Goal: Information Seeking & Learning: Check status

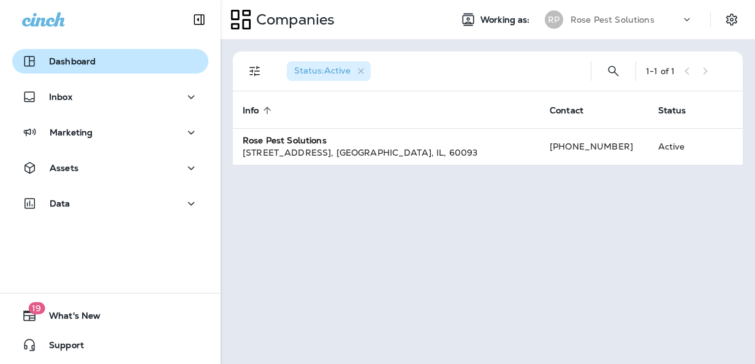
click at [103, 58] on div "Dashboard" at bounding box center [110, 61] width 177 height 15
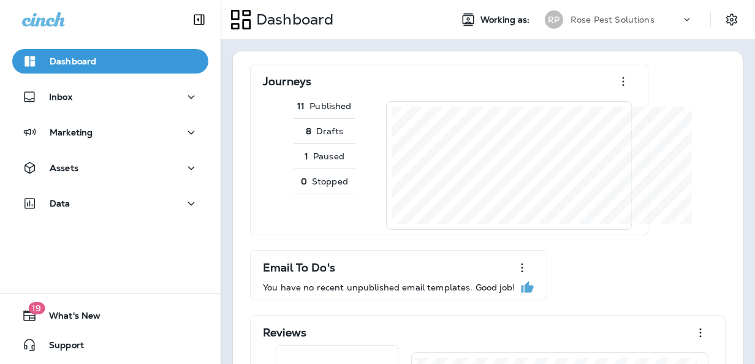
click at [580, 259] on div "Journeys 11 Published 8 Drafts 1 Paused 0 Stopped Email To Do's You have no rec…" at bounding box center [487, 359] width 485 height 591
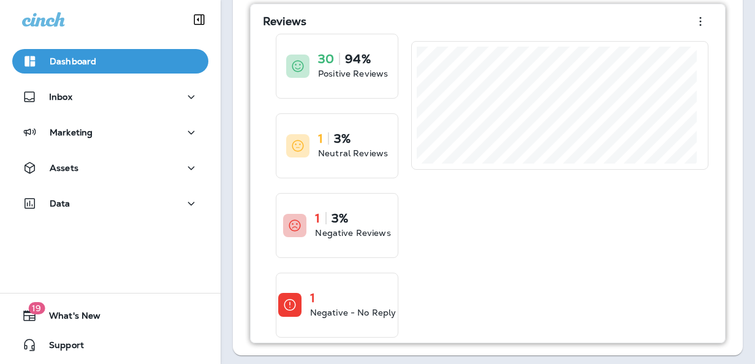
scroll to position [260, 0]
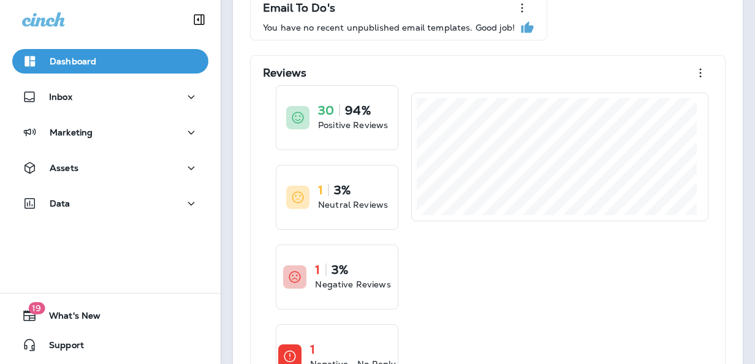
click at [29, 281] on div "Dashboard Inbox Marketing Assets Data 19 What's New Support" at bounding box center [110, 182] width 221 height 364
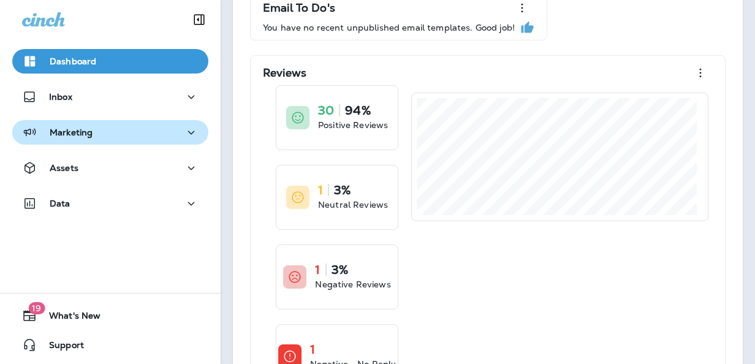
click at [37, 121] on button "Marketing" at bounding box center [110, 132] width 196 height 25
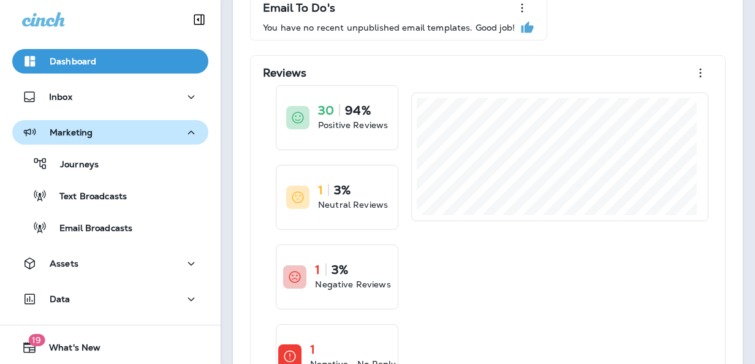
click at [124, 131] on div "Marketing" at bounding box center [110, 132] width 177 height 15
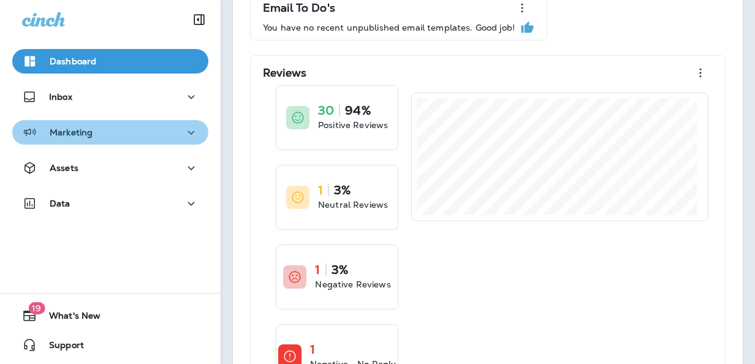
click at [124, 131] on div "Marketing" at bounding box center [110, 132] width 177 height 15
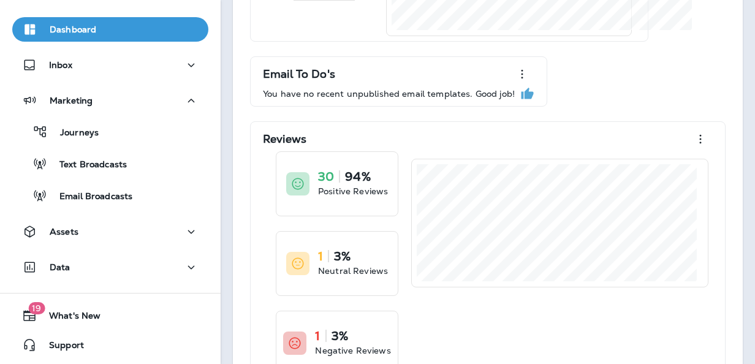
scroll to position [188, 0]
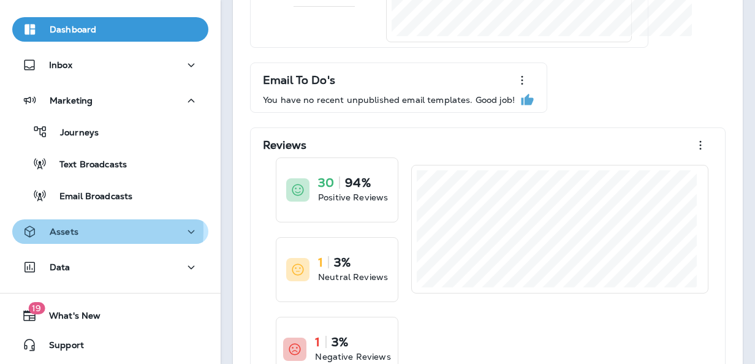
click at [56, 230] on p "Assets" at bounding box center [64, 232] width 29 height 10
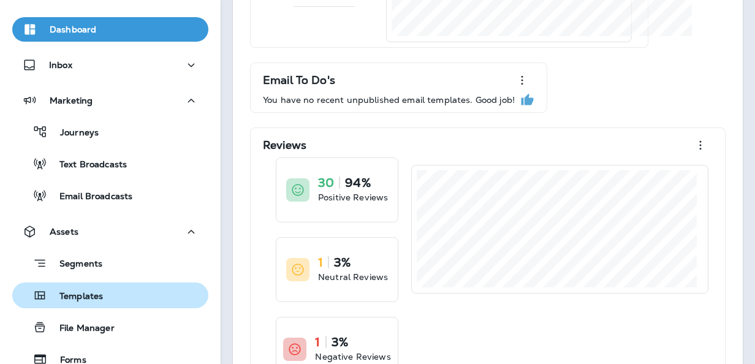
scroll to position [191, 0]
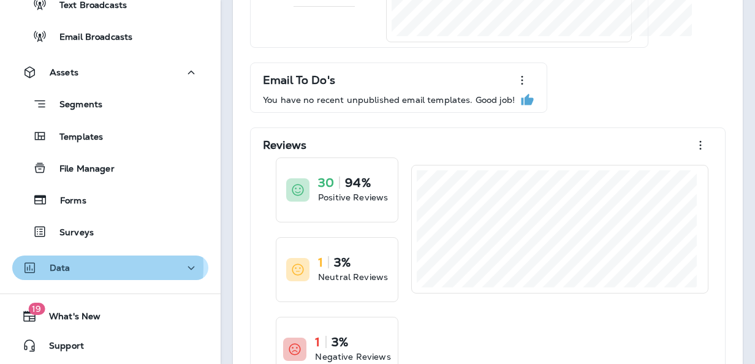
click at [91, 266] on div "Data" at bounding box center [110, 267] width 177 height 15
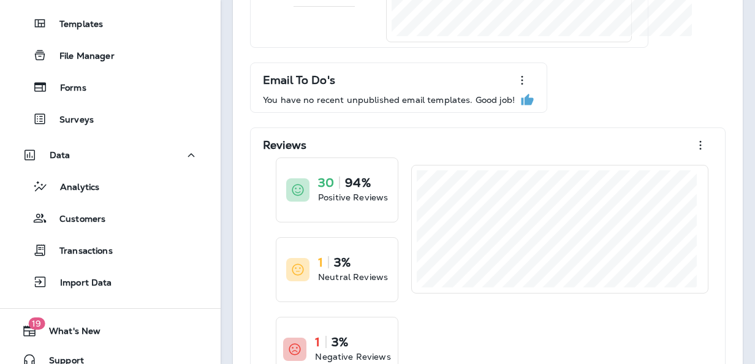
scroll to position [316, 0]
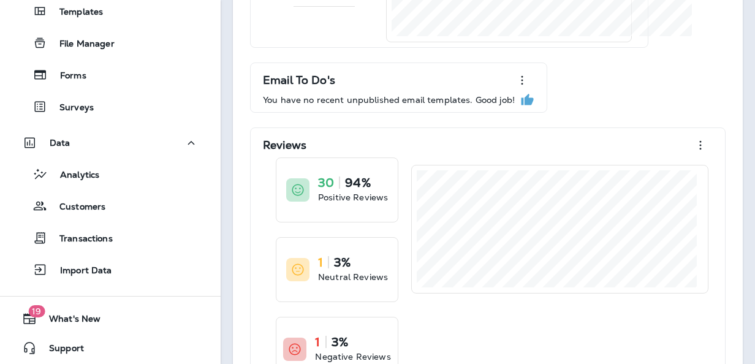
click at [118, 220] on div "Analytics Customers Transactions Import Data" at bounding box center [110, 218] width 196 height 127
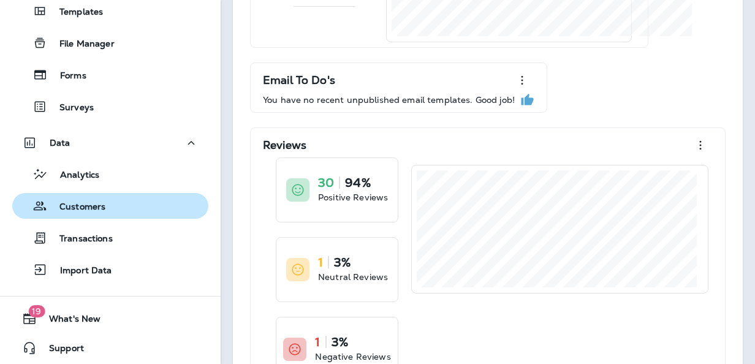
click at [118, 197] on div "Customers" at bounding box center [110, 206] width 186 height 18
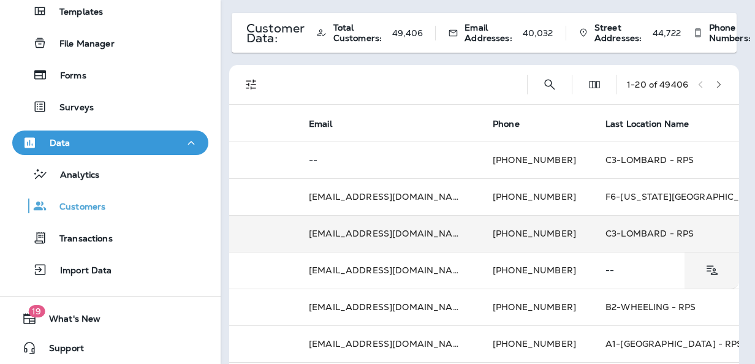
scroll to position [0, 121]
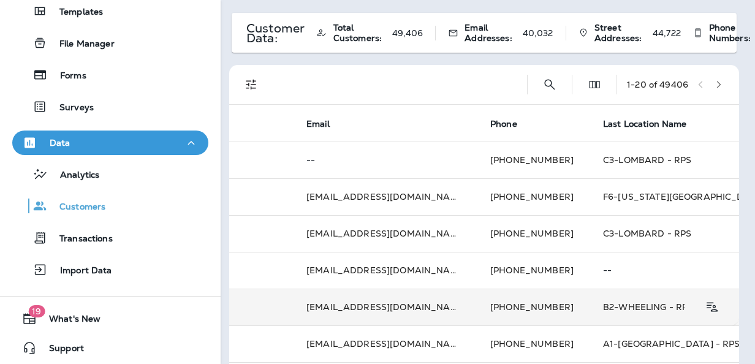
drag, startPoint x: 408, startPoint y: 303, endPoint x: 329, endPoint y: 308, distance: 79.8
drag, startPoint x: 329, startPoint y: 308, endPoint x: 632, endPoint y: 295, distance: 303.7
click at [632, 295] on td "B2-WHEELING - RPS" at bounding box center [680, 307] width 184 height 37
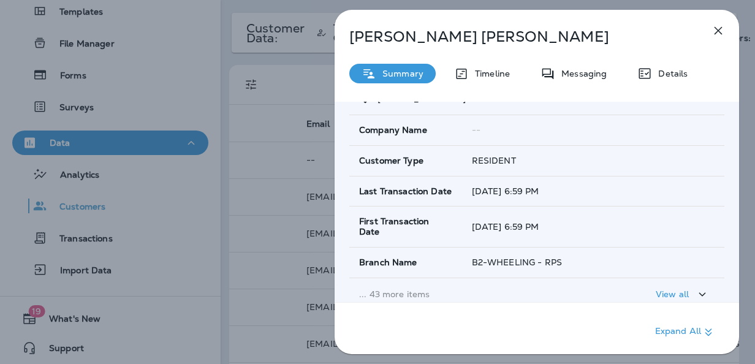
scroll to position [164, 0]
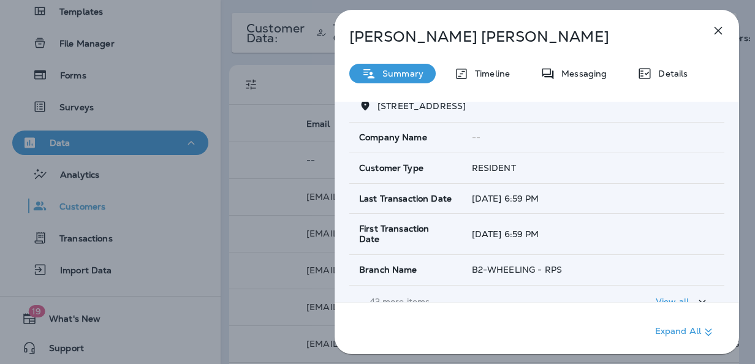
drag, startPoint x: 712, startPoint y: 29, endPoint x: 721, endPoint y: 20, distance: 12.6
click at [721, 20] on button "button" at bounding box center [718, 30] width 25 height 25
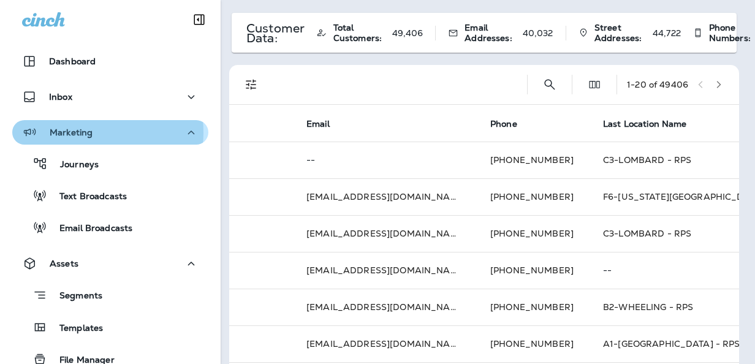
click at [80, 132] on p "Marketing" at bounding box center [71, 132] width 43 height 10
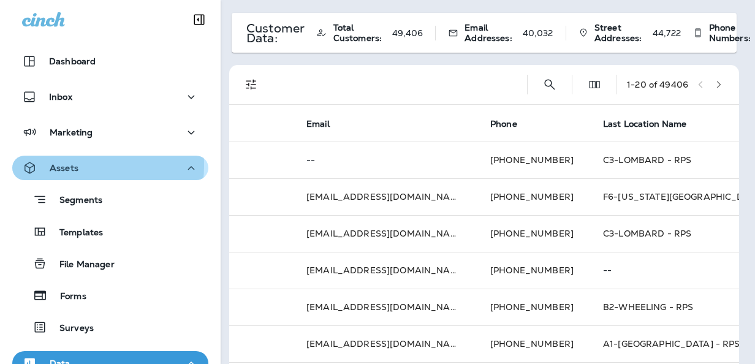
click at [65, 165] on p "Assets" at bounding box center [64, 168] width 29 height 10
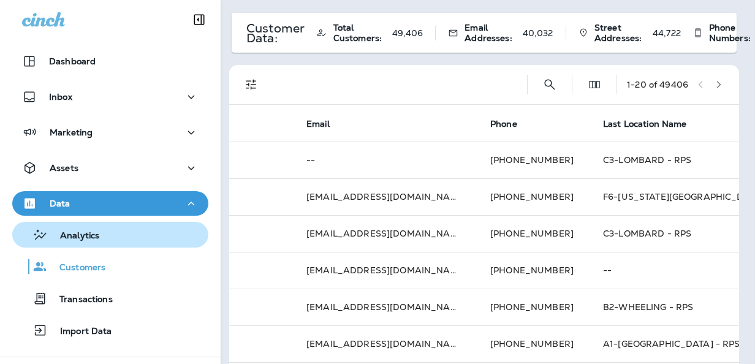
click at [91, 245] on button "Analytics" at bounding box center [110, 235] width 196 height 26
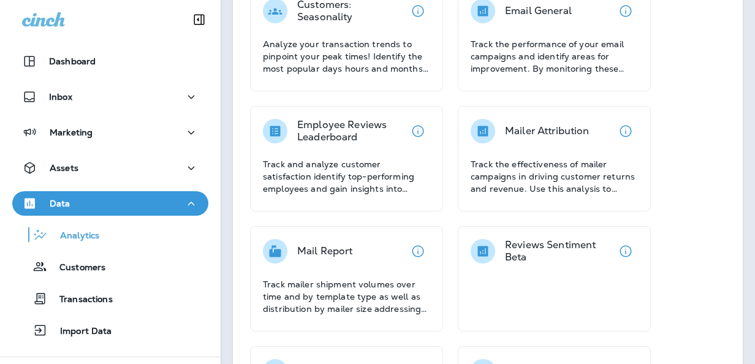
scroll to position [235, 0]
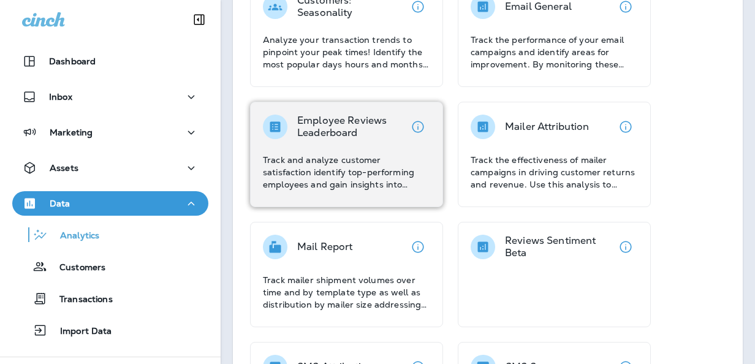
click at [368, 167] on p "Track and analyze customer satisfaction identify top-performing employees and g…" at bounding box center [346, 172] width 167 height 37
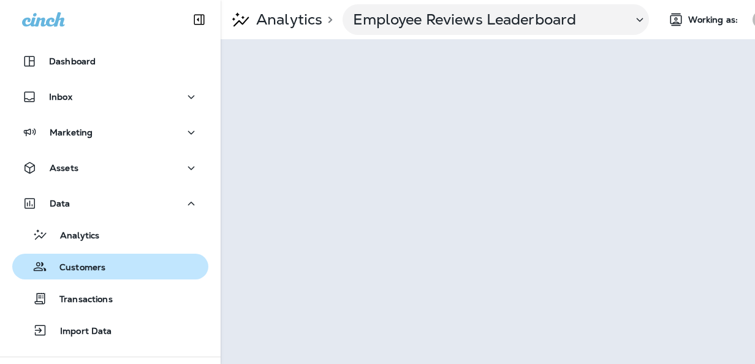
scroll to position [0, 20]
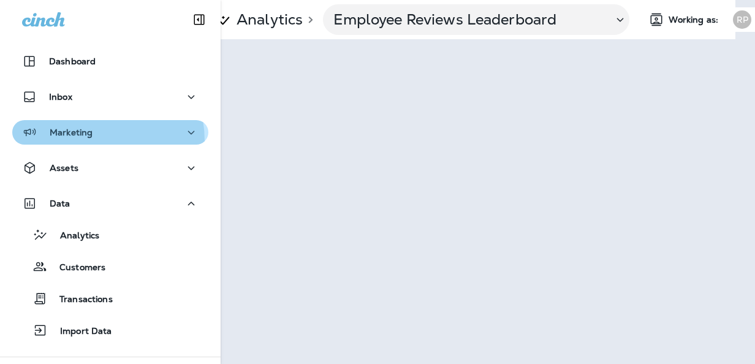
click at [66, 142] on button "Marketing" at bounding box center [110, 132] width 196 height 25
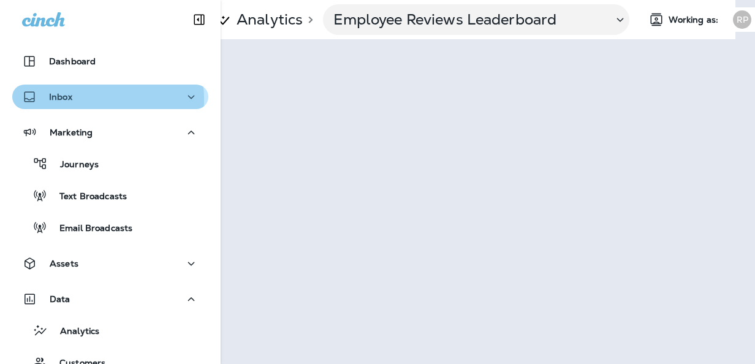
click at [85, 99] on div "Inbox" at bounding box center [110, 96] width 177 height 15
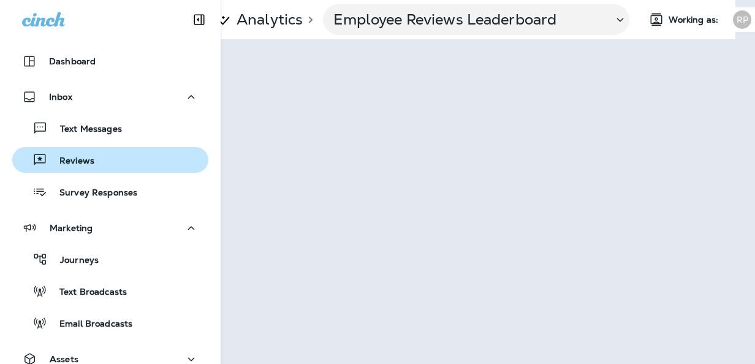
click at [94, 170] on button "Reviews" at bounding box center [110, 160] width 196 height 26
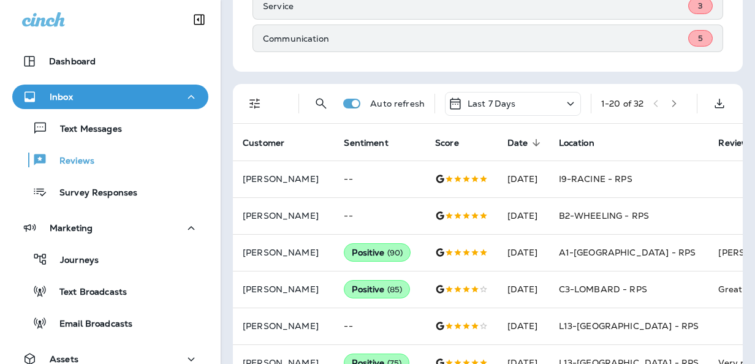
scroll to position [300, 0]
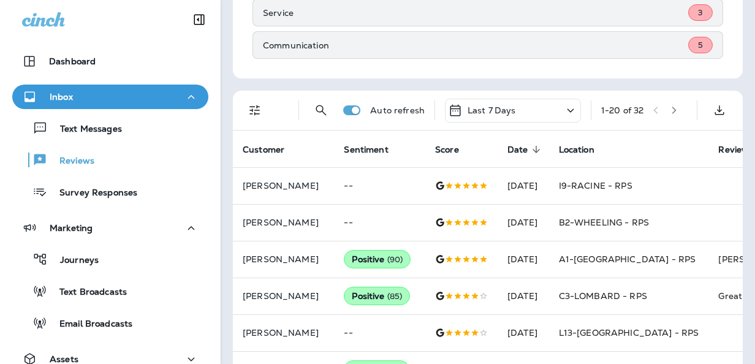
click at [538, 108] on div "Last 7 Days" at bounding box center [513, 111] width 136 height 24
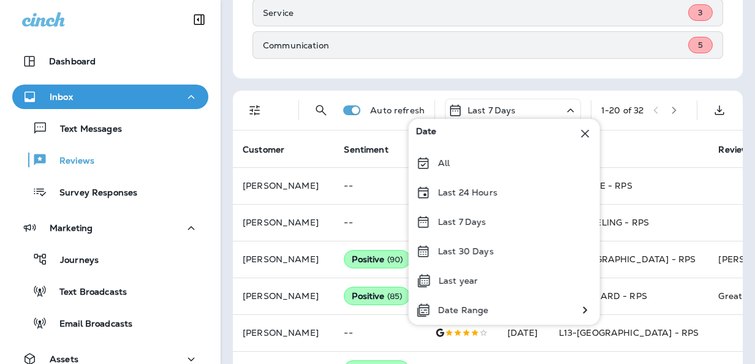
click at [667, 140] on th "Location" at bounding box center [629, 149] width 160 height 37
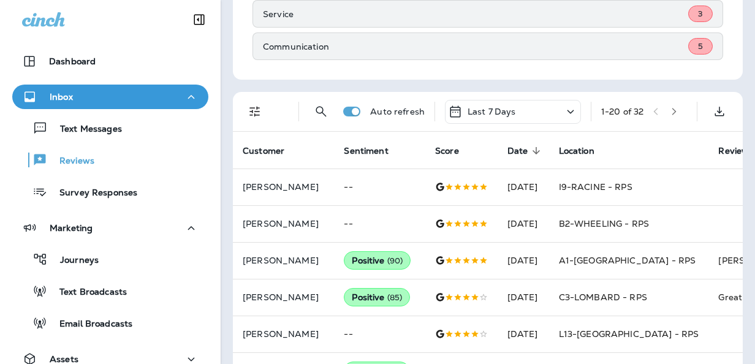
scroll to position [297, 0]
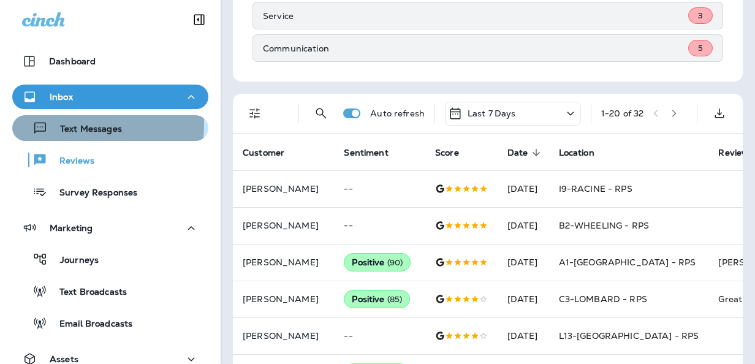
click at [78, 125] on p "Text Messages" at bounding box center [85, 130] width 74 height 12
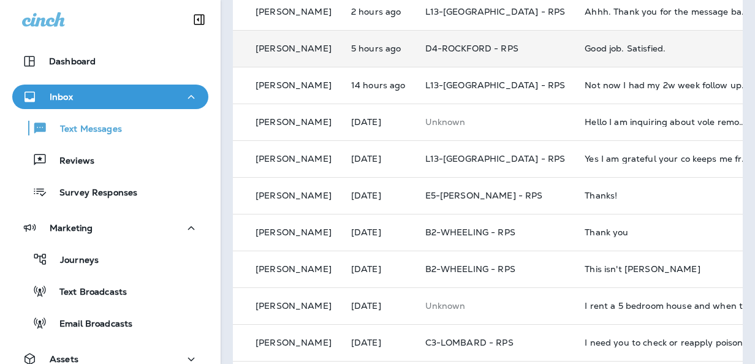
scroll to position [172, 0]
